Goal: Find specific page/section: Find specific page/section

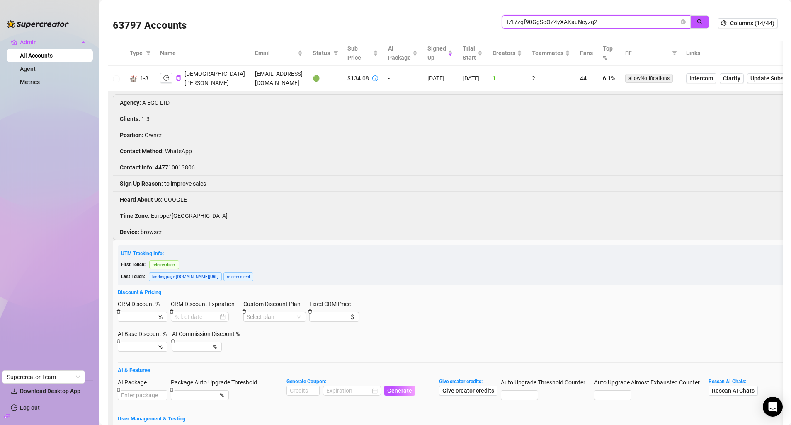
click at [615, 21] on input "IZt7zqf90GgSoOZ4yXAKauNcyzq2" at bounding box center [593, 21] width 172 height 9
paste input "[EMAIL_ADDRESS][DOMAIN_NAME]"
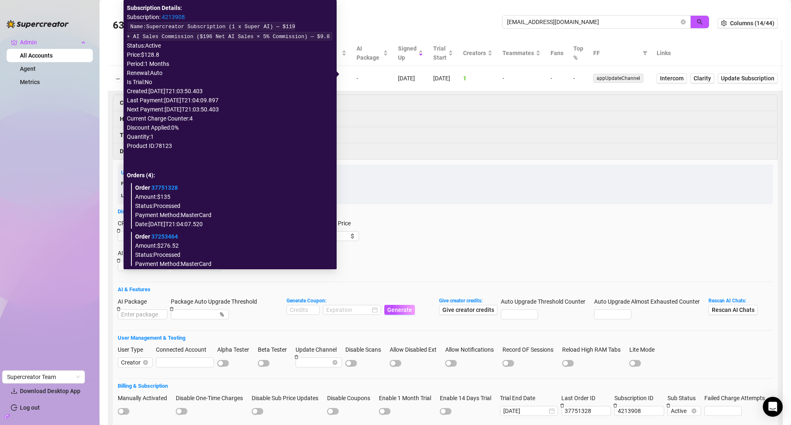
click at [171, 19] on link "4213908" at bounding box center [173, 17] width 23 height 7
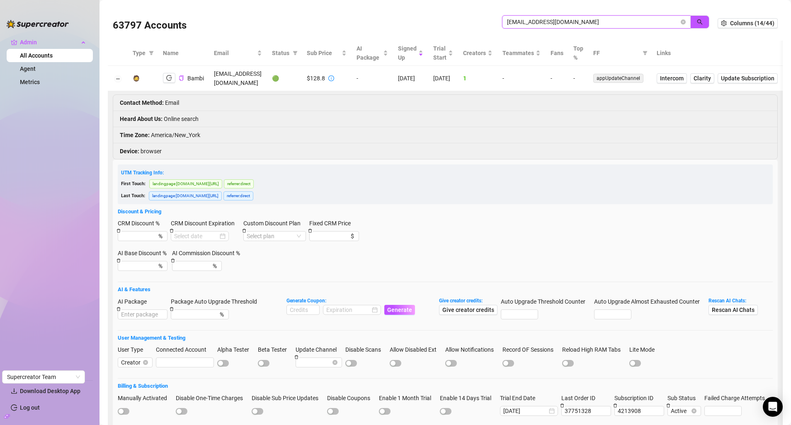
click at [602, 24] on input "[EMAIL_ADDRESS][DOMAIN_NAME]" at bounding box center [593, 21] width 172 height 9
paste input "[EMAIL_ADDRESS][DOMAIN_NAME]"
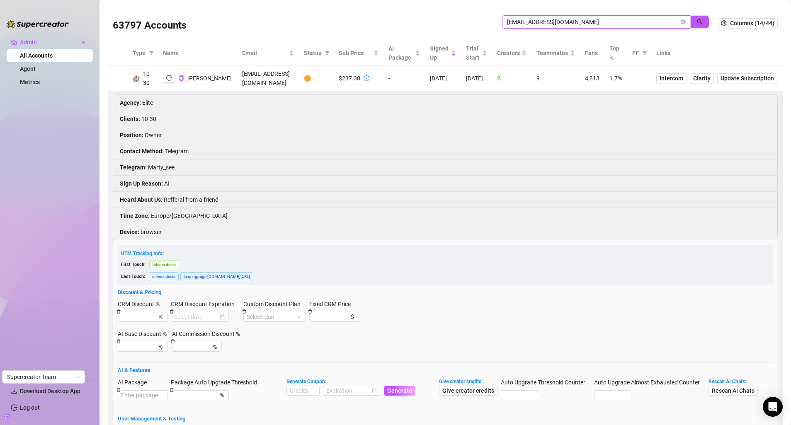
click at [542, 21] on input "[EMAIL_ADDRESS][DOMAIN_NAME]" at bounding box center [593, 21] width 172 height 9
paste input "[EMAIL_ADDRESS][DOMAIN_NAME]"
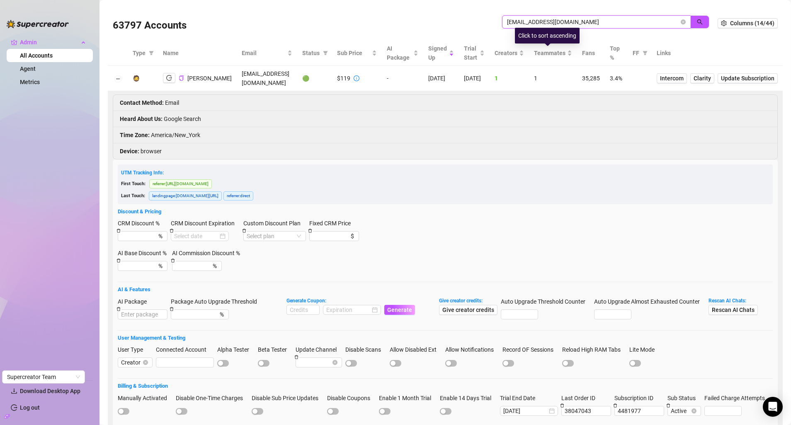
click at [526, 25] on input "[EMAIL_ADDRESS][DOMAIN_NAME]" at bounding box center [593, 21] width 172 height 9
paste input "luluvalopa2023"
type input "[EMAIL_ADDRESS][DOMAIN_NAME]"
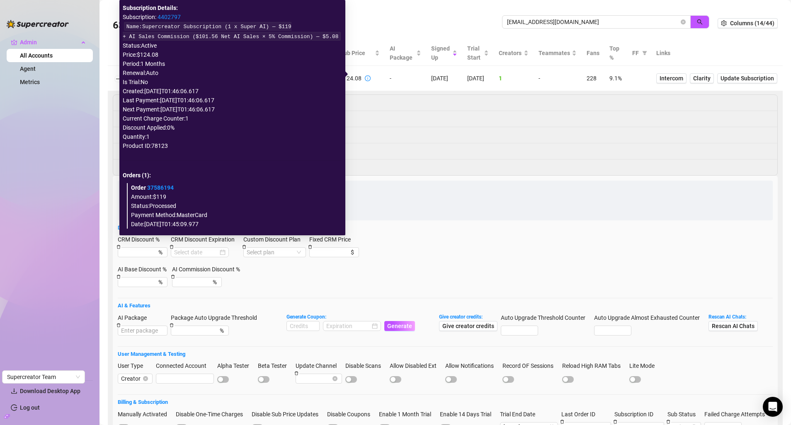
click at [172, 15] on link "4402797" at bounding box center [168, 17] width 23 height 7
